Goal: Task Accomplishment & Management: Manage account settings

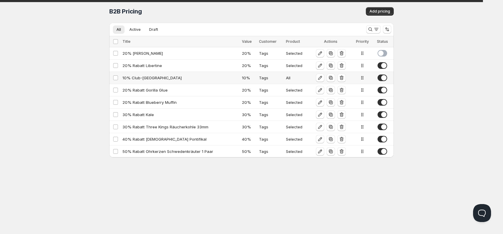
click at [144, 78] on div "10% Club-[GEOGRAPHIC_DATA]" at bounding box center [181, 78] width 116 height 6
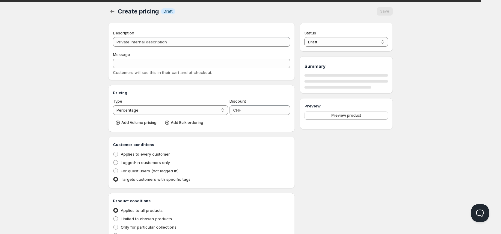
type input "10% Club-[GEOGRAPHIC_DATA]"
type input "10% CLUB-[GEOGRAPHIC_DATA]"
type input "10"
radio input "true"
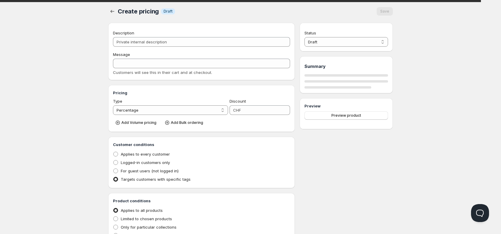
select select "1"
